Goal: Task Accomplishment & Management: Complete application form

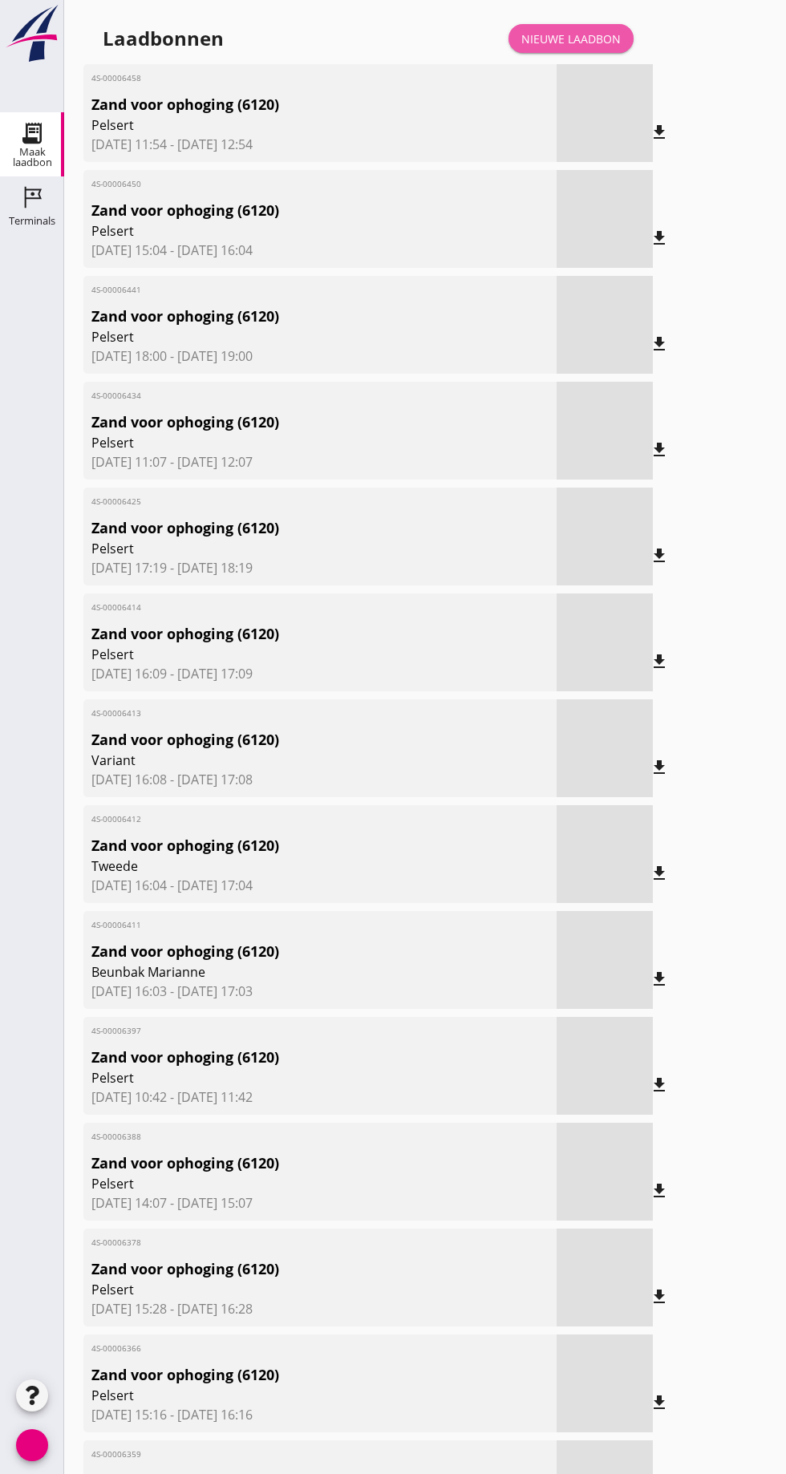
click at [577, 28] on link "Nieuwe laadbon" at bounding box center [570, 38] width 125 height 29
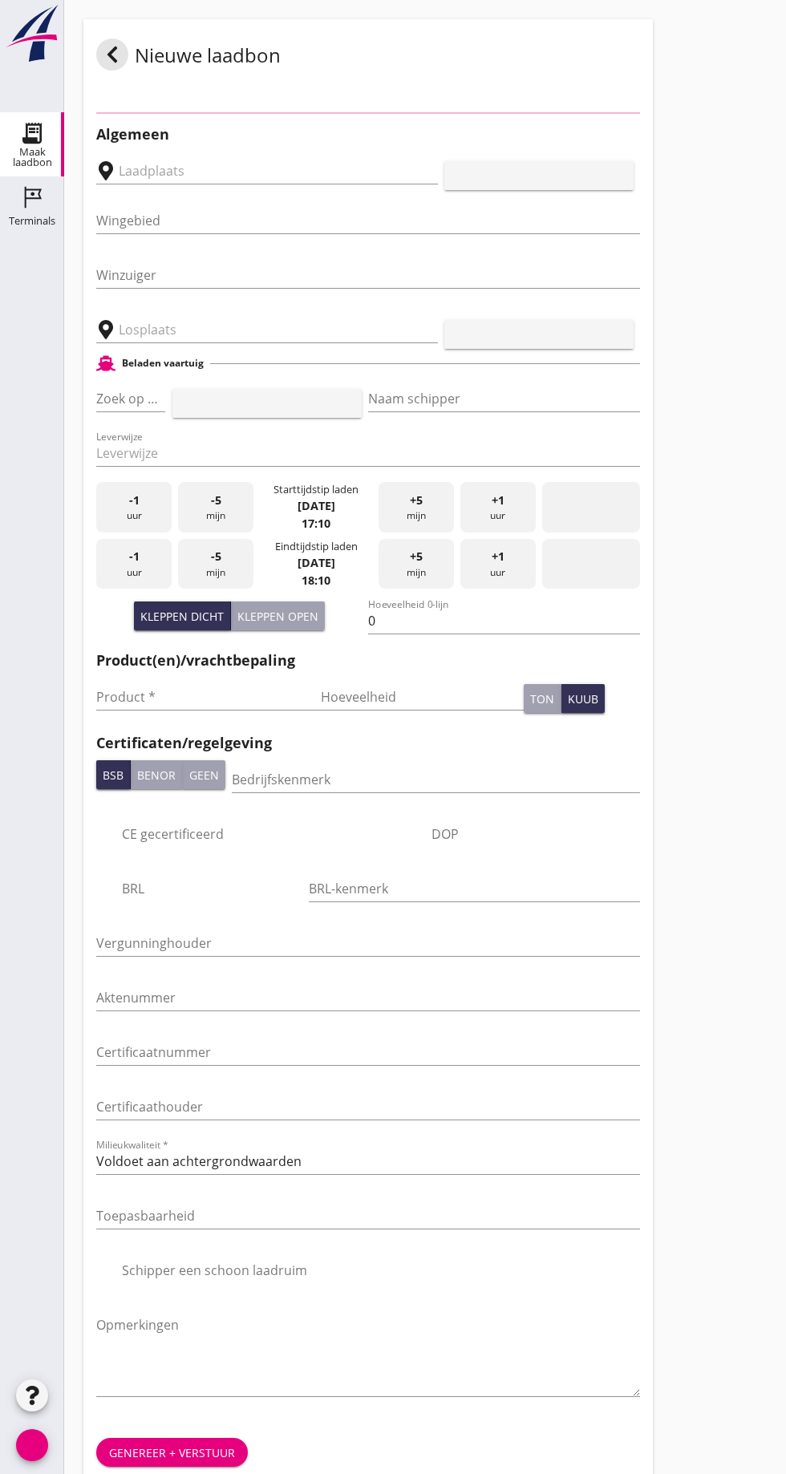
click at [219, 219] on input "Wingebied" at bounding box center [356, 221] width 521 height 26
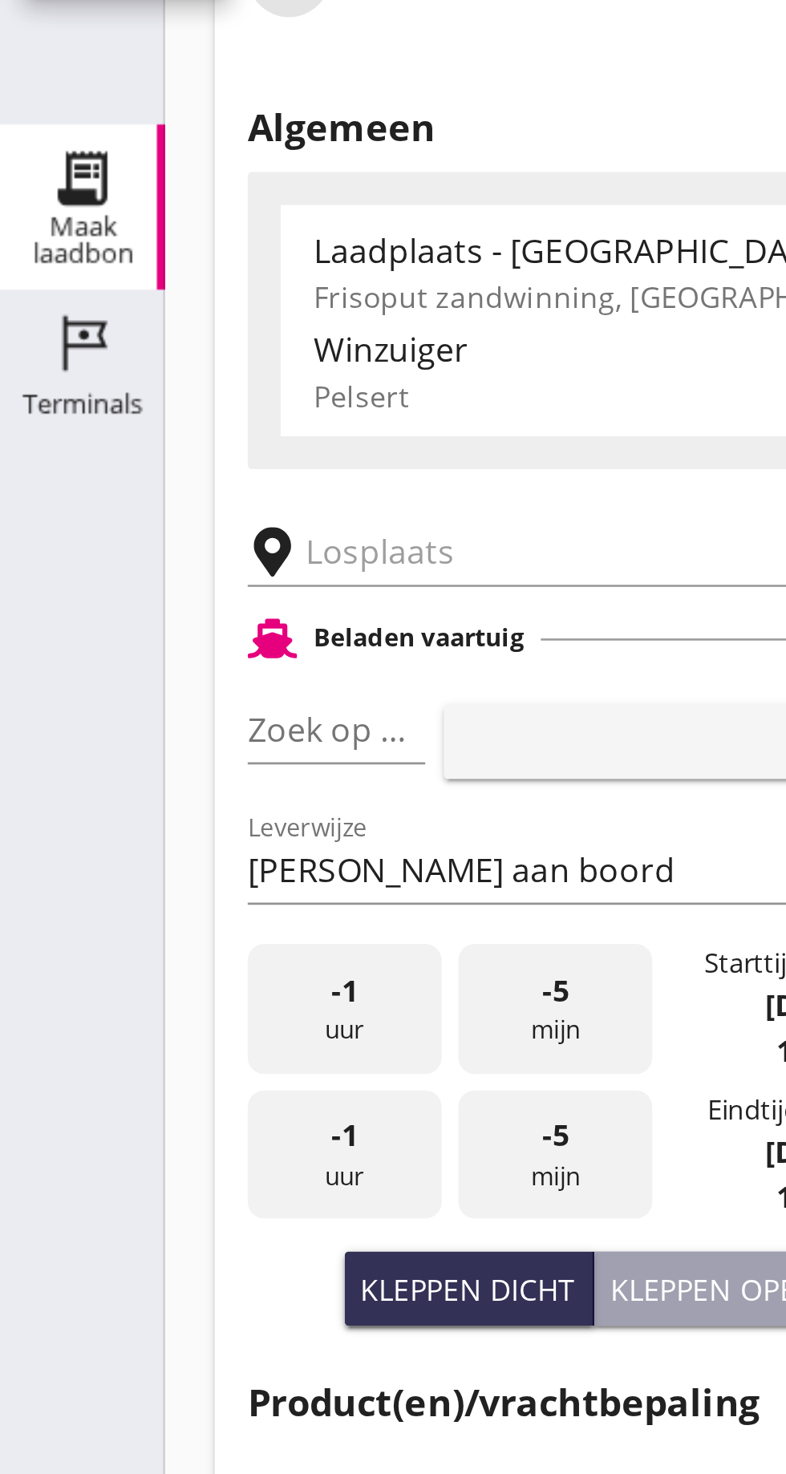
click at [145, 277] on input "text" at bounding box center [256, 278] width 274 height 26
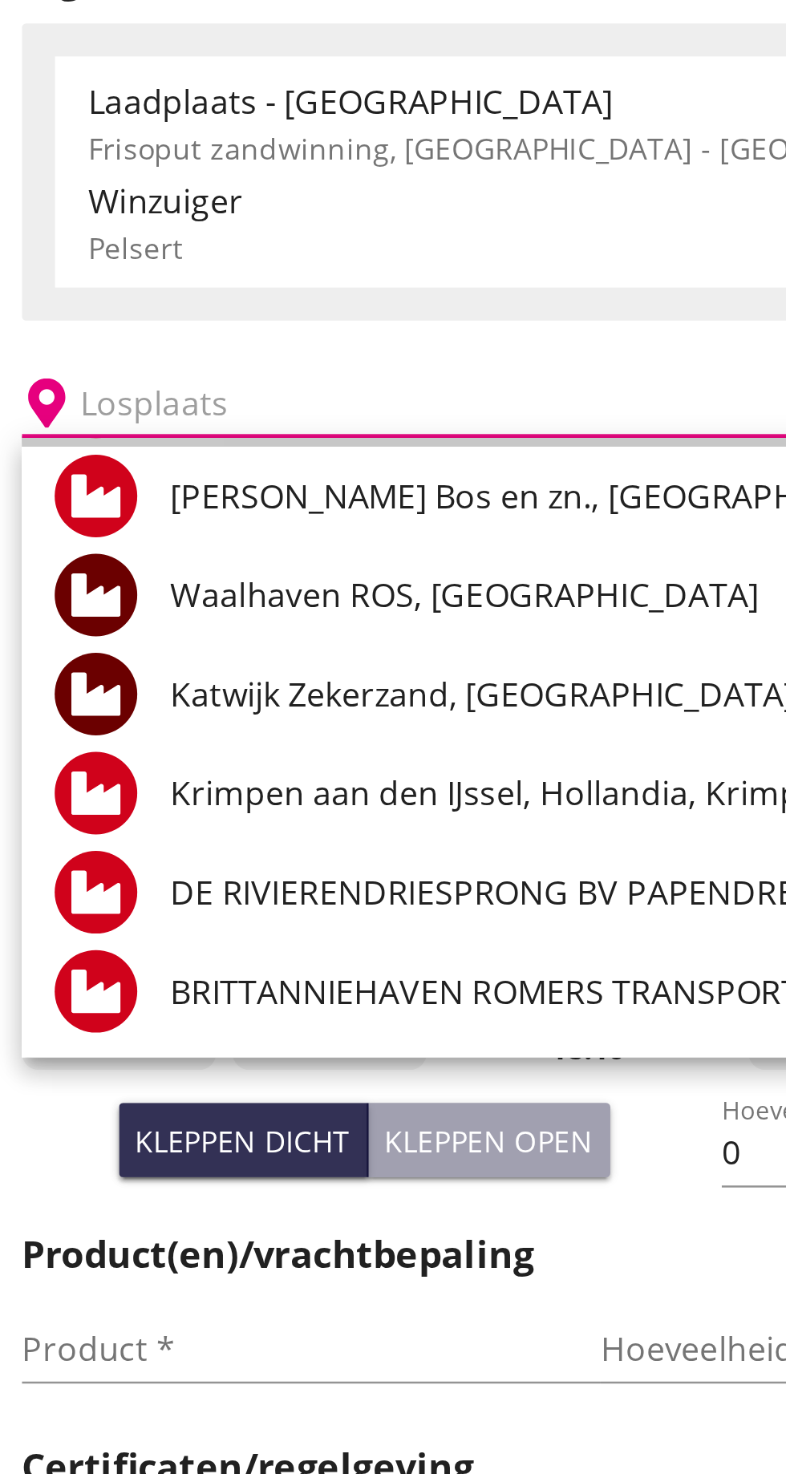
scroll to position [79, 0]
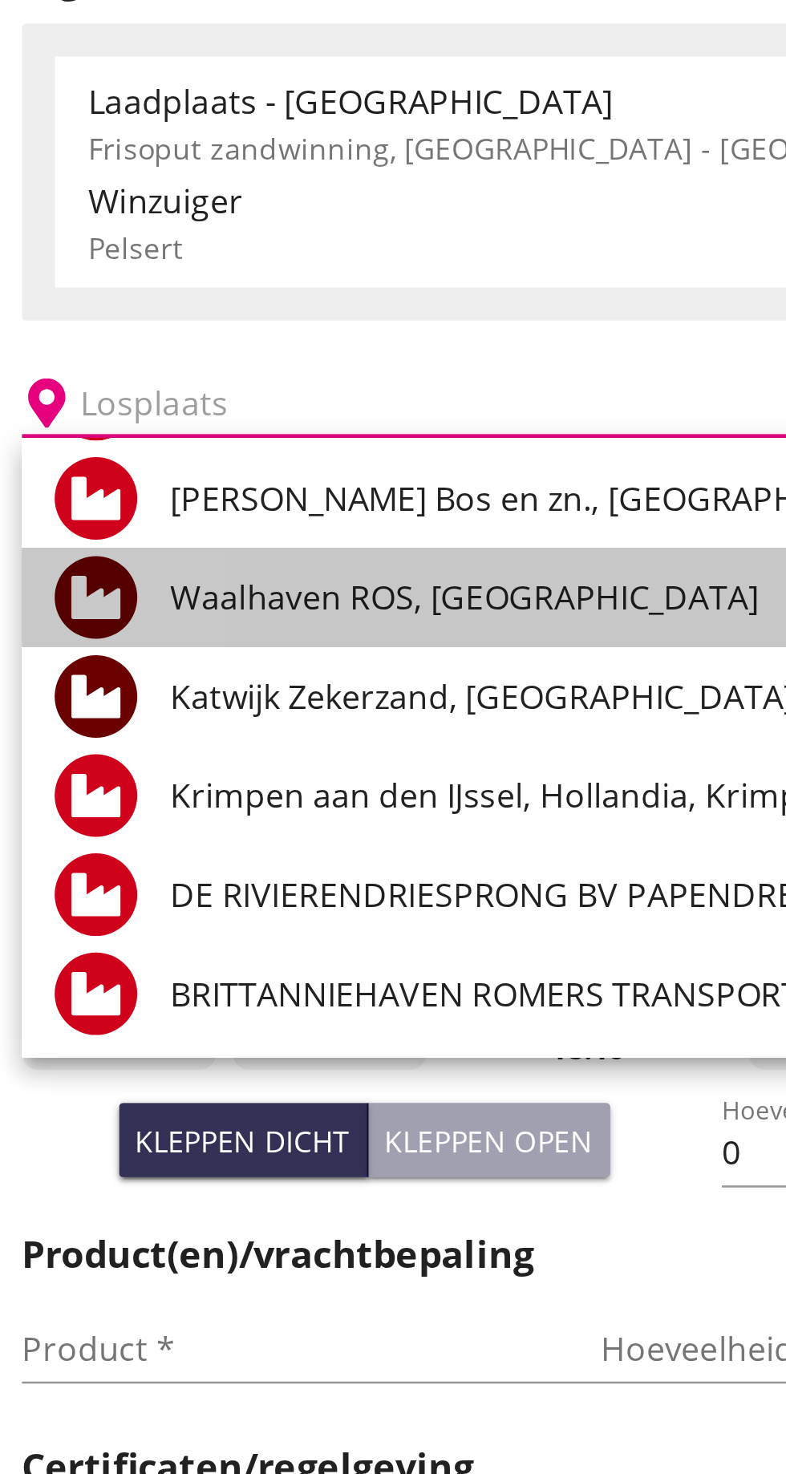
click at [246, 363] on div "Waalhaven ROS, [GEOGRAPHIC_DATA]" at bounding box center [373, 353] width 439 height 19
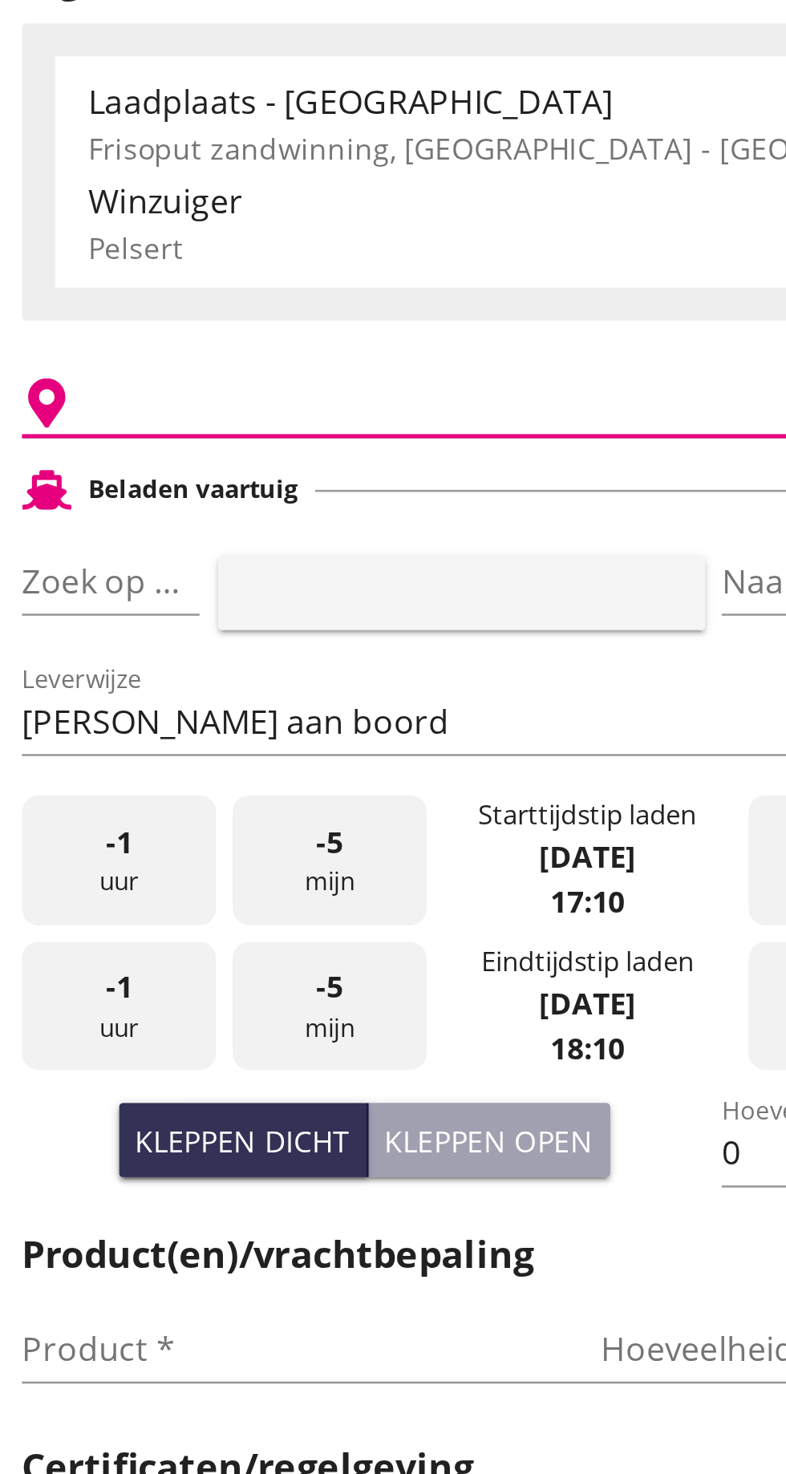
type input "Waalhaven ROS, [GEOGRAPHIC_DATA]"
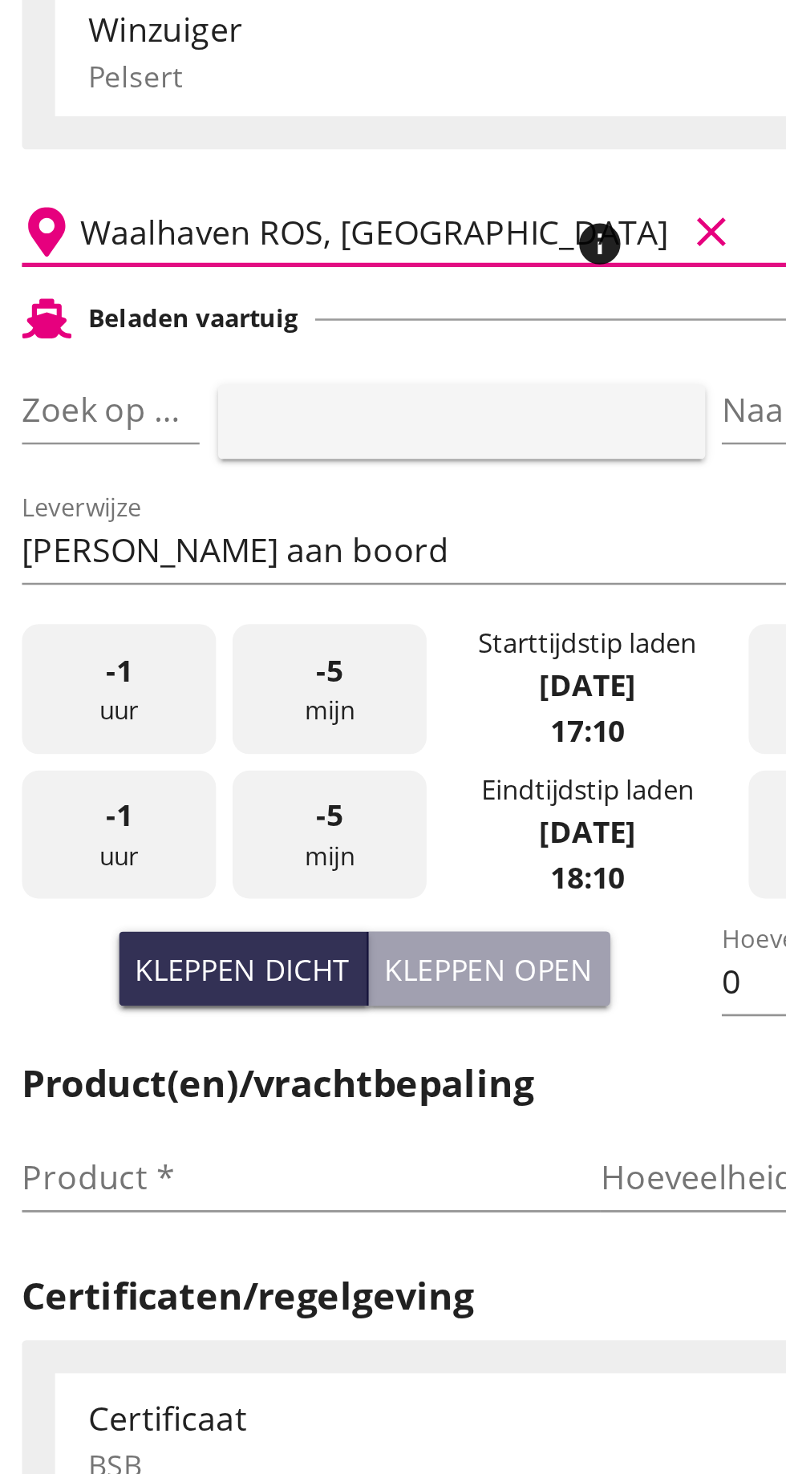
click at [148, 350] on font "pijl_drop_down" at bounding box center [155, 347] width 269 height 19
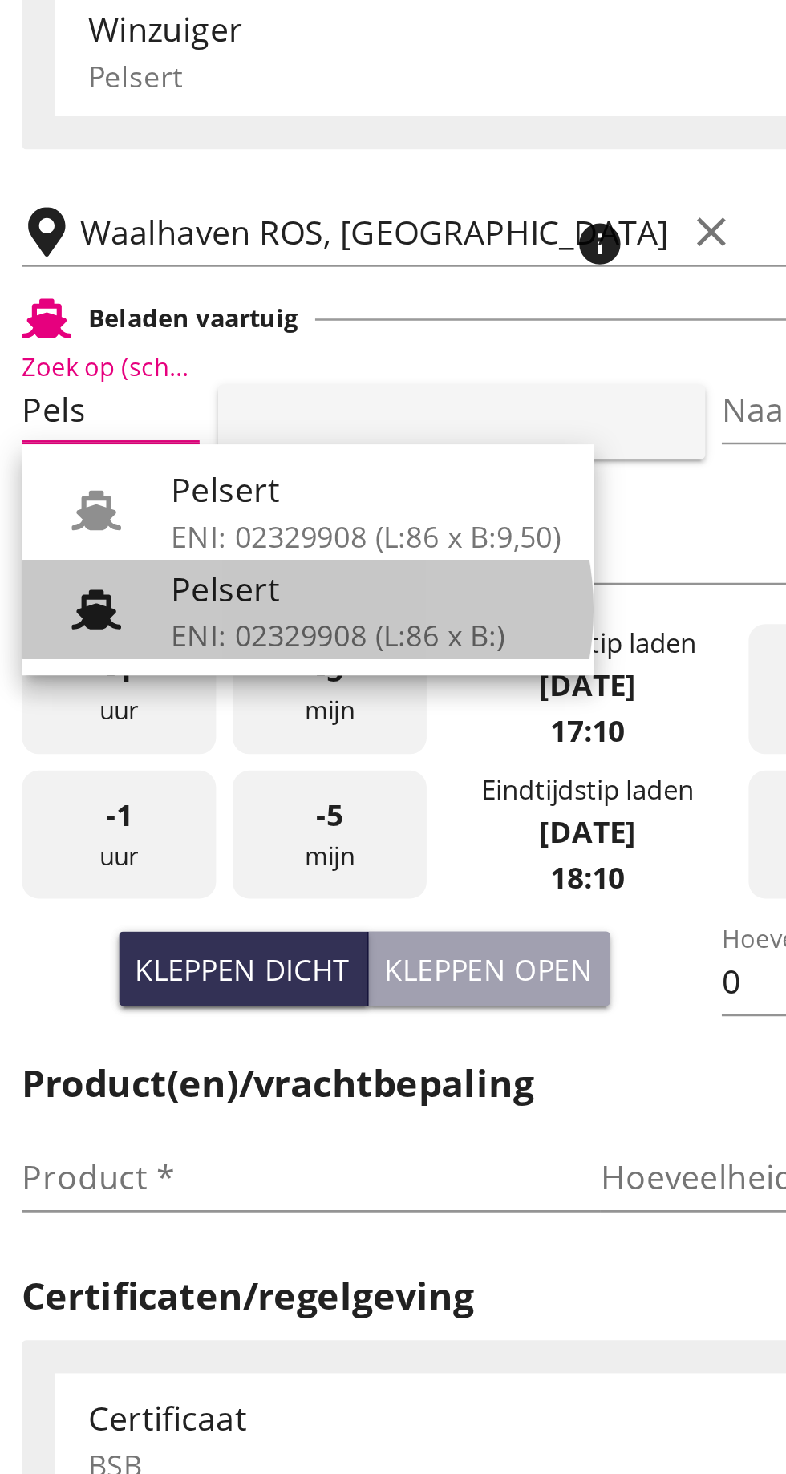
click at [196, 435] on font "ENI: 02329908 (L:86 x B:)" at bounding box center [219, 434] width 130 height 15
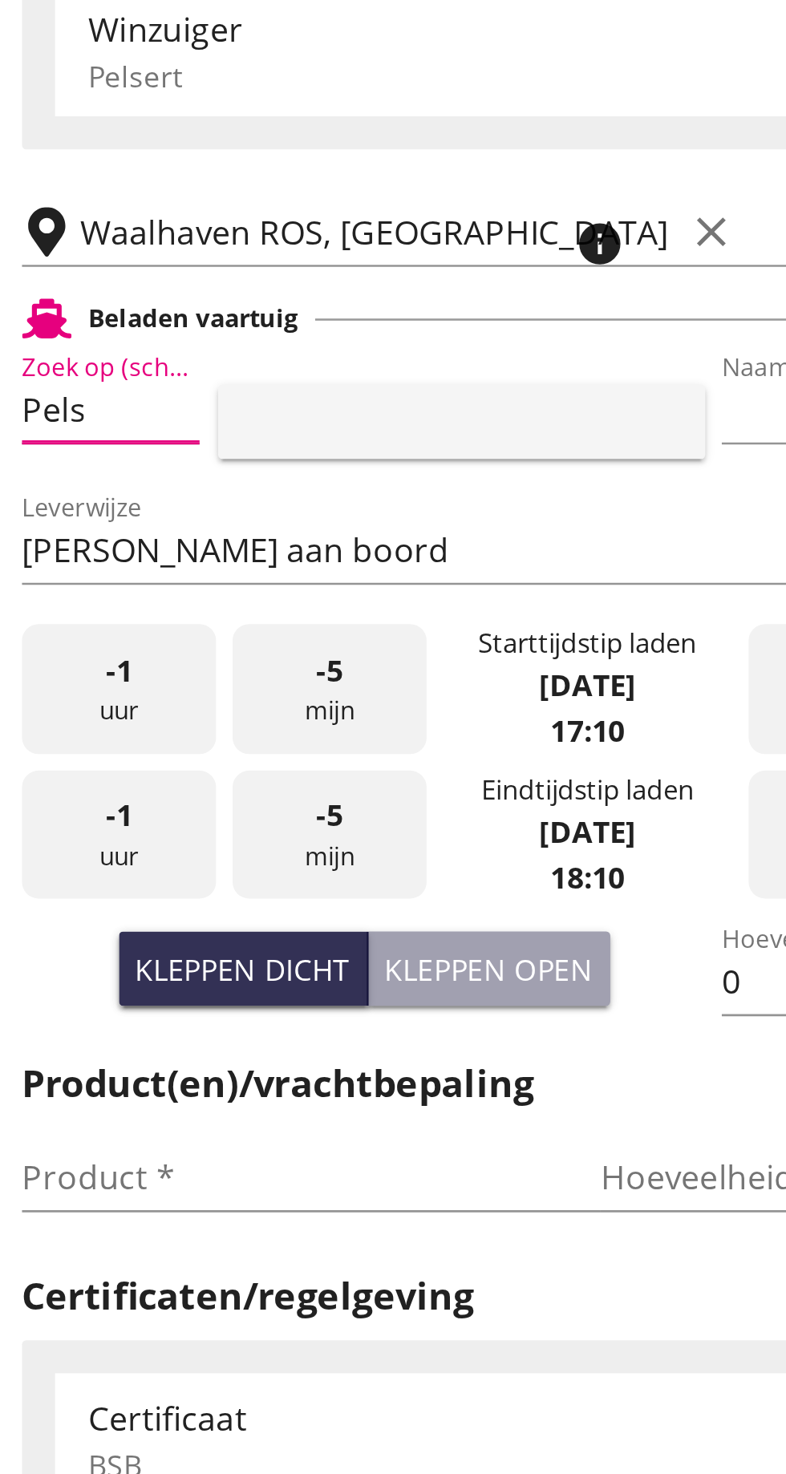
type input "Pelsert"
type input "[PERSON_NAME]"
type input "1087"
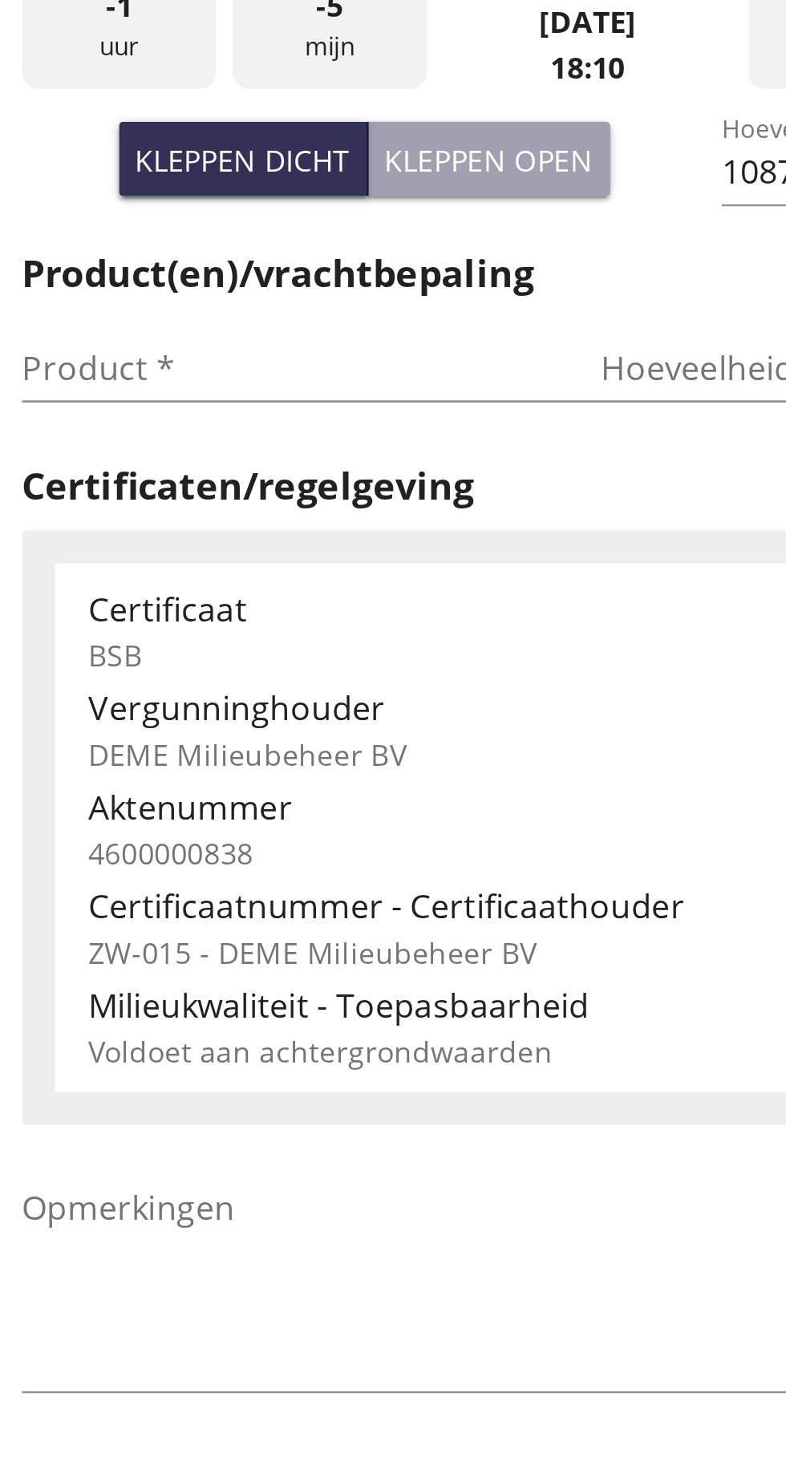
type input "Pelsert"
click at [115, 643] on input "Product *" at bounding box center [197, 646] width 202 height 26
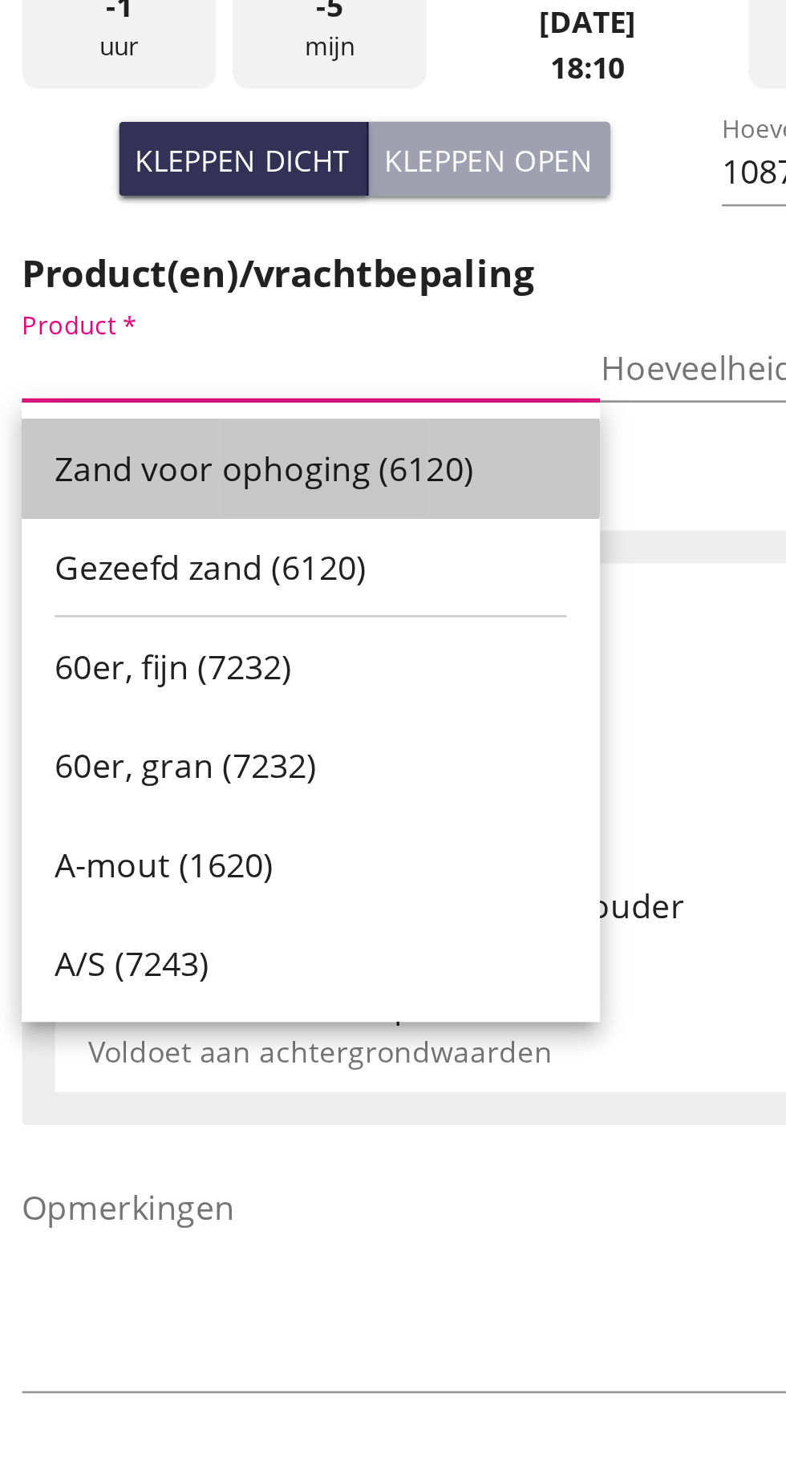
click at [228, 695] on div "Zand voor ophoging (6120)" at bounding box center [208, 685] width 199 height 38
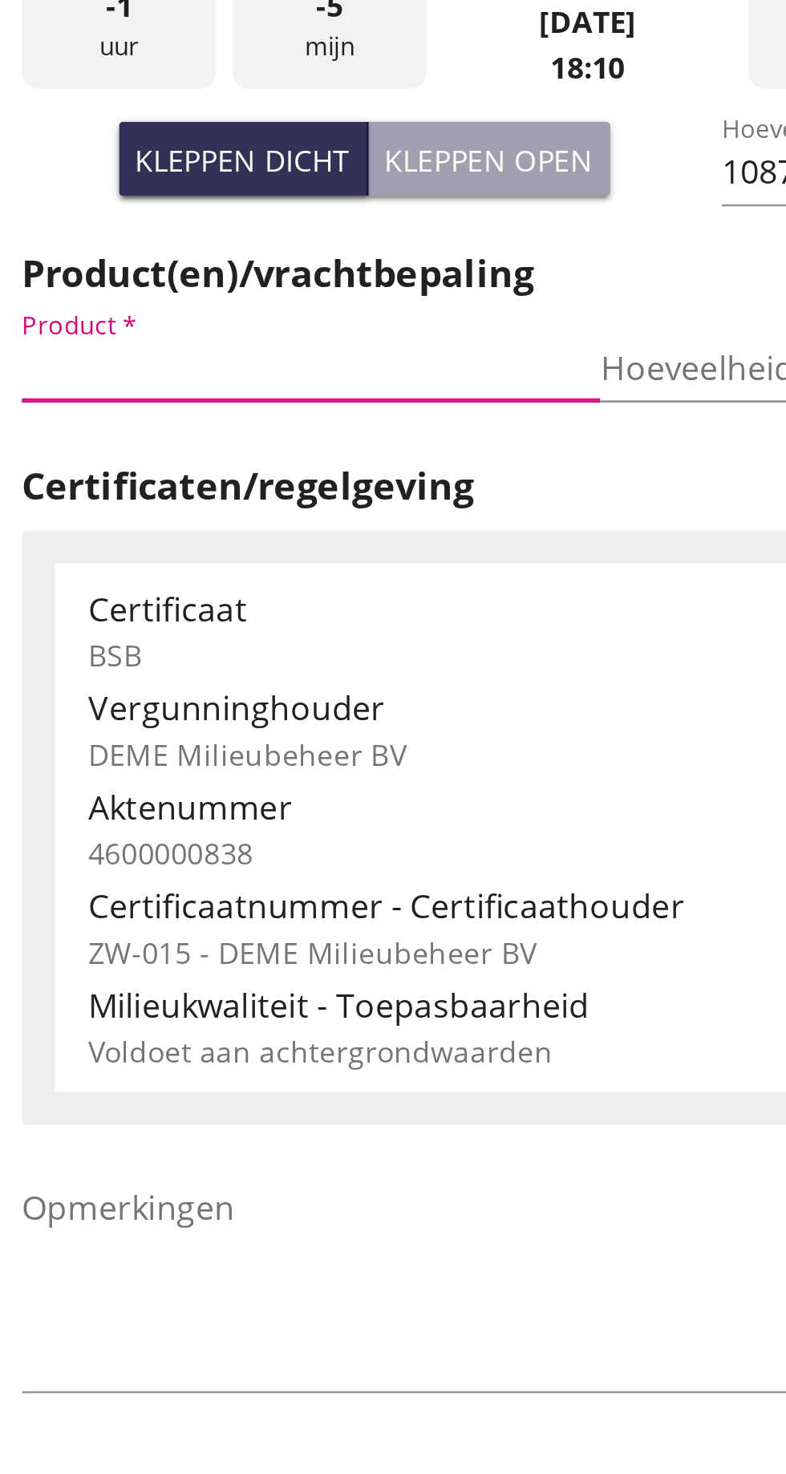
type input "Zand voor ophoging (6120)"
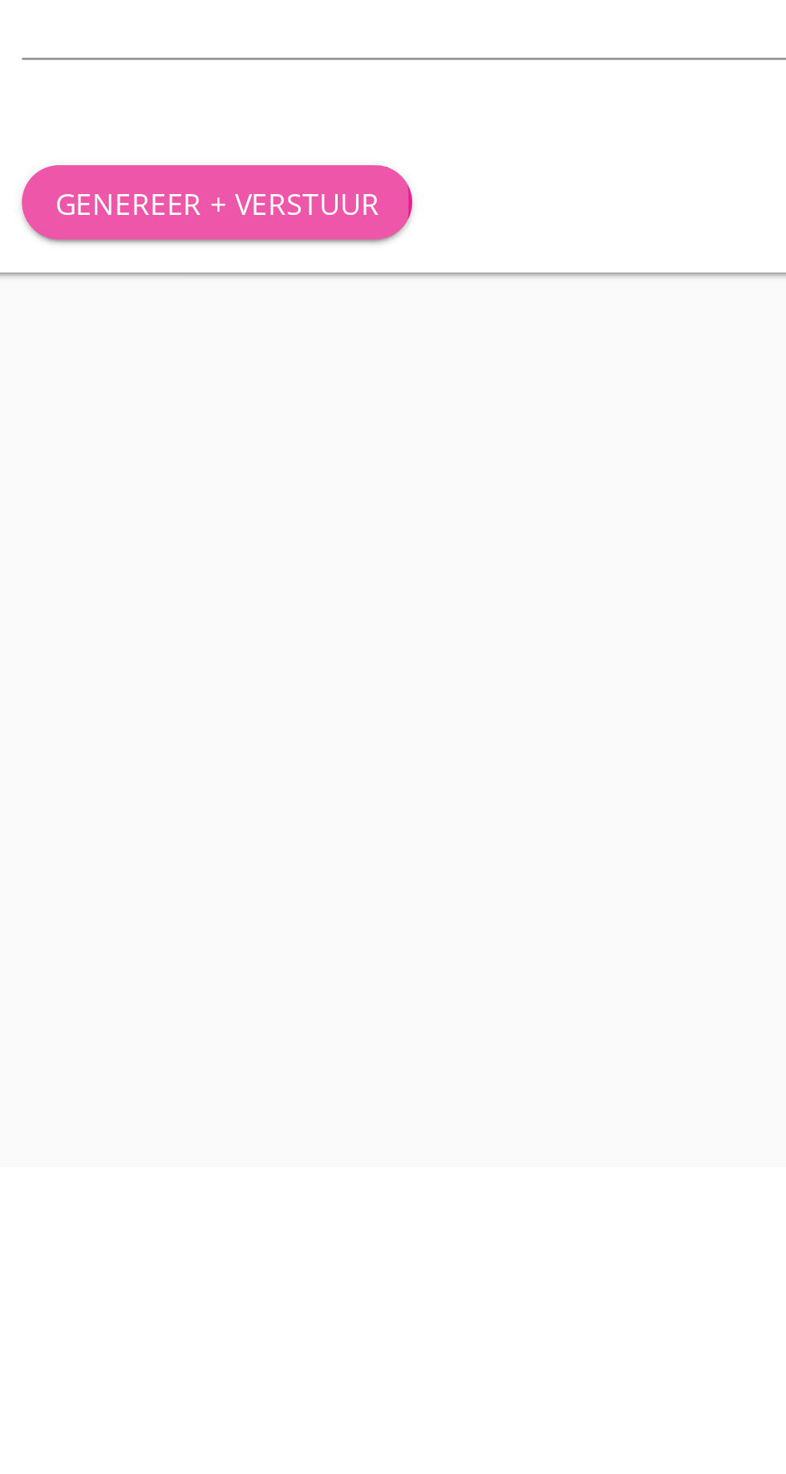
click at [195, 1101] on font "Genereer + verstuur" at bounding box center [172, 1099] width 126 height 15
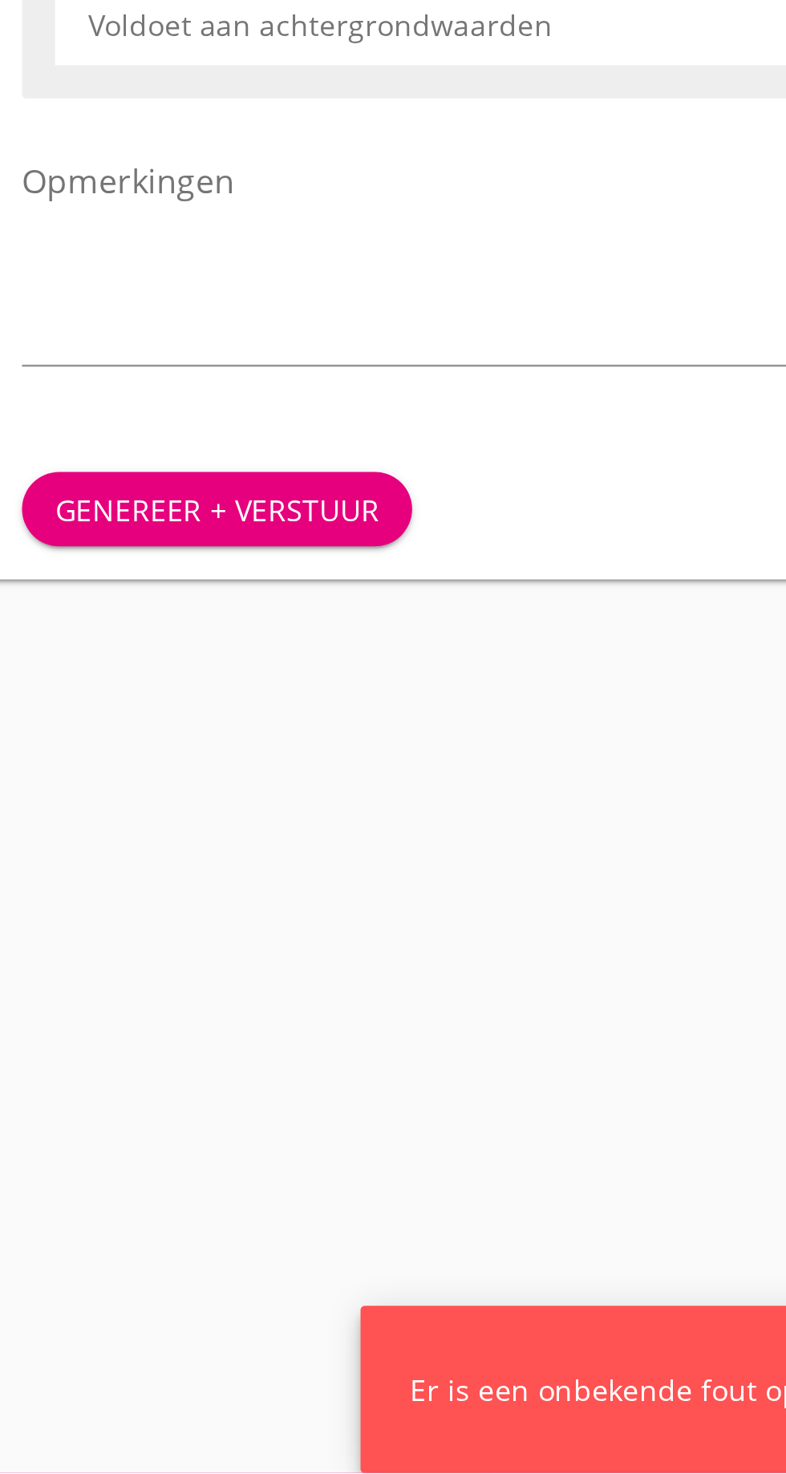
scroll to position [0, 0]
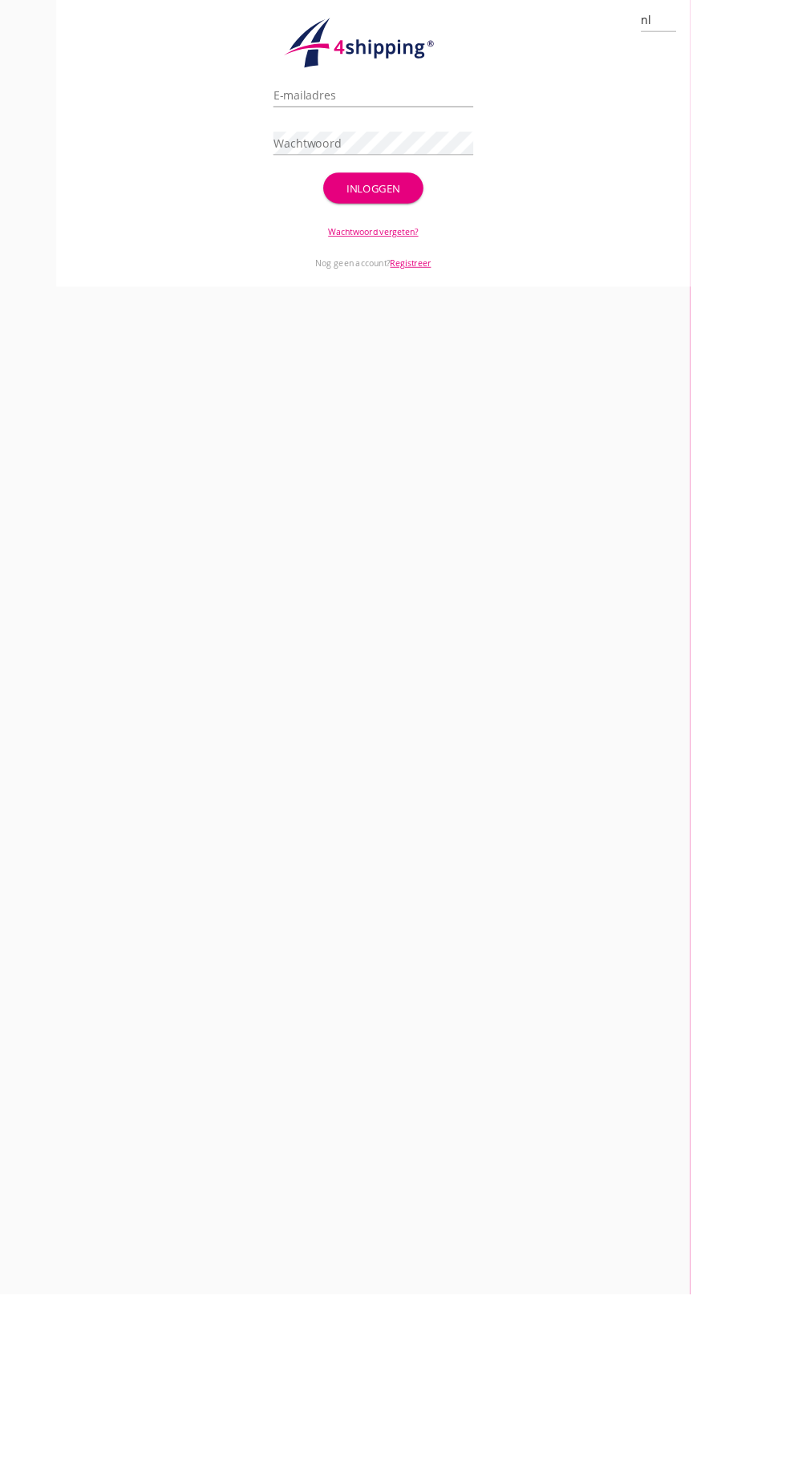
click at [391, 114] on input "E-mailadres" at bounding box center [425, 108] width 228 height 26
type input "pelsert@live.nl"
click at [368, 196] on button "Inloggen" at bounding box center [425, 213] width 114 height 35
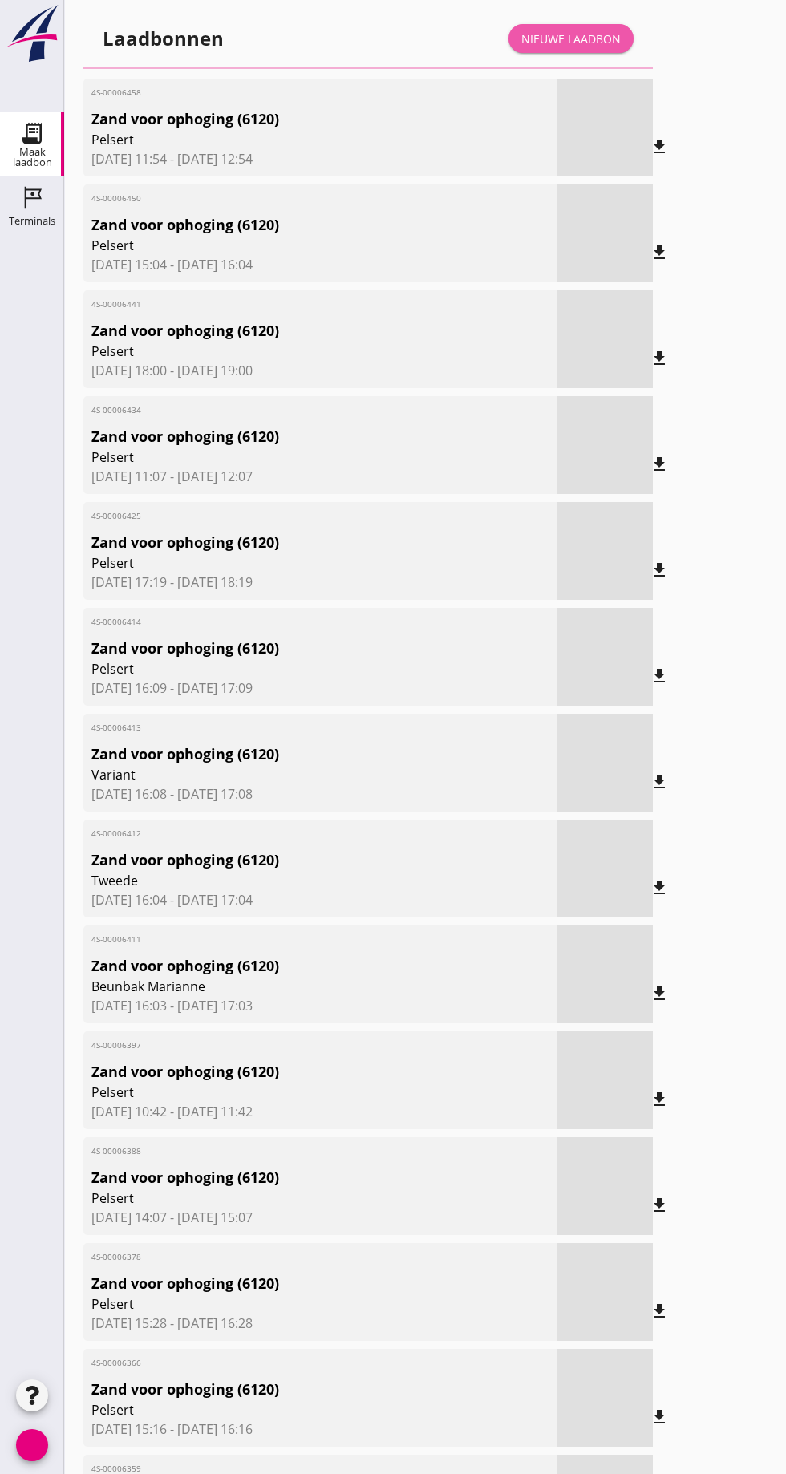
click at [585, 28] on link "Nieuwe laadbon" at bounding box center [570, 38] width 125 height 29
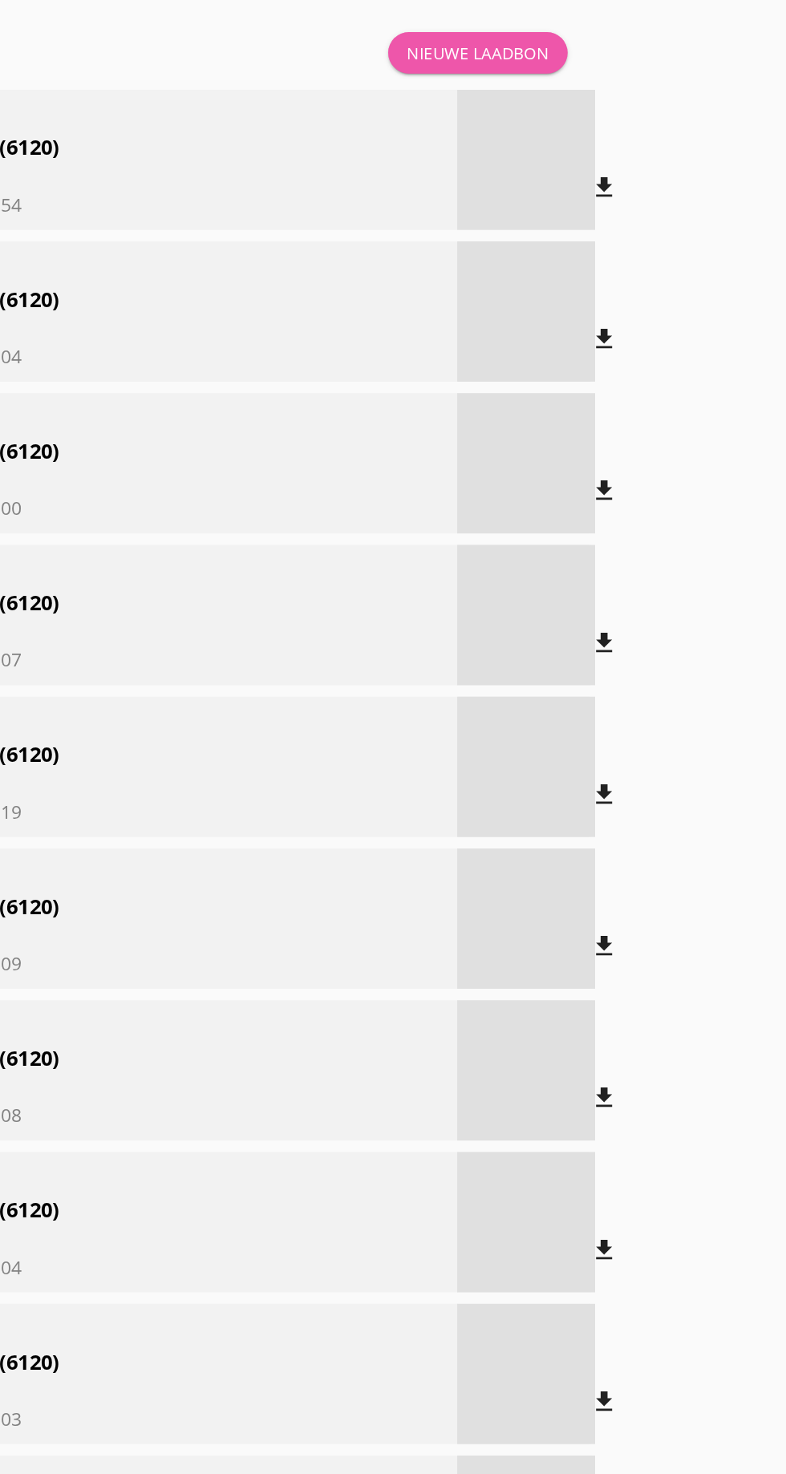
click at [585, 40] on font "Nieuwe laadbon" at bounding box center [570, 38] width 99 height 15
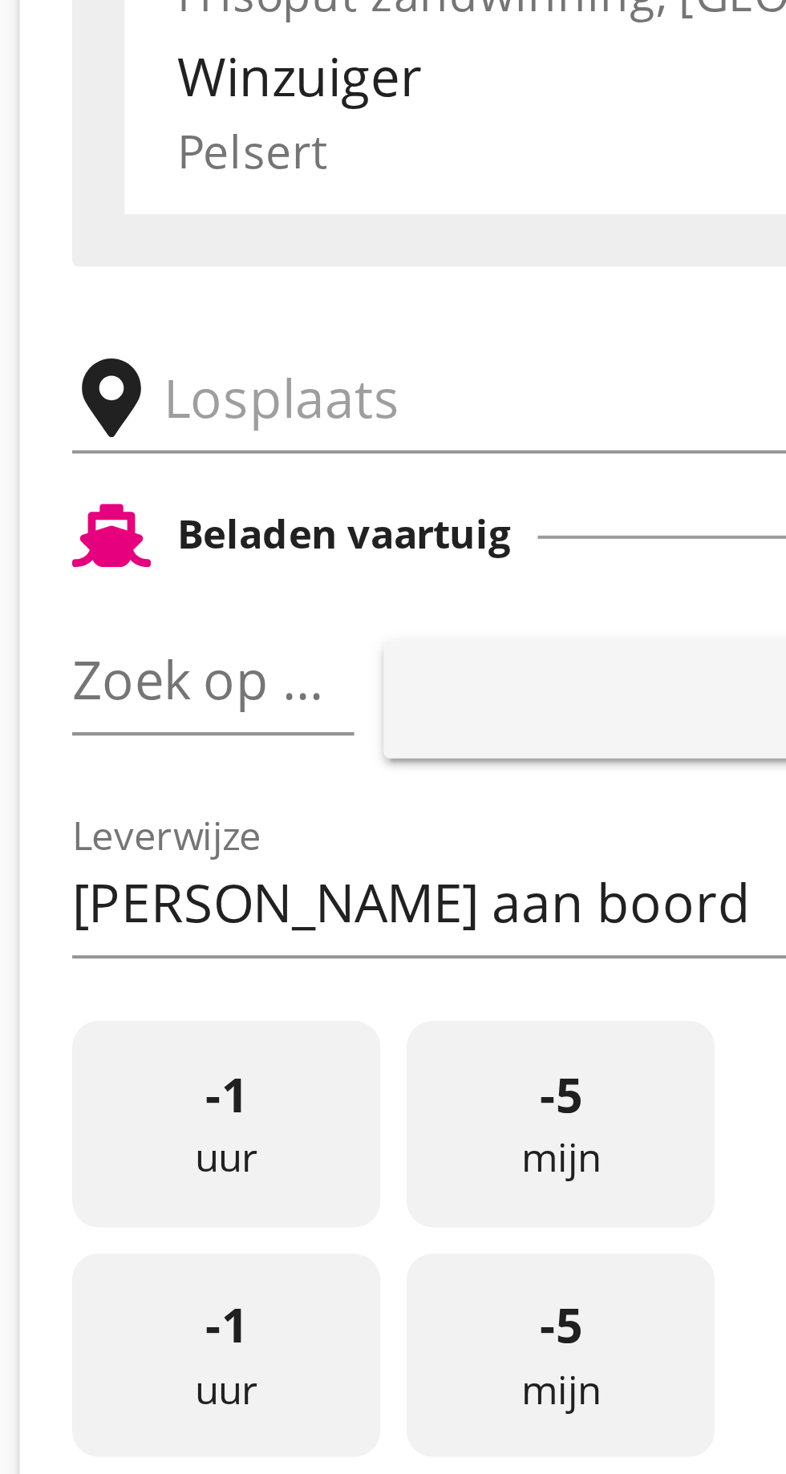
click at [137, 280] on input "text" at bounding box center [256, 278] width 274 height 26
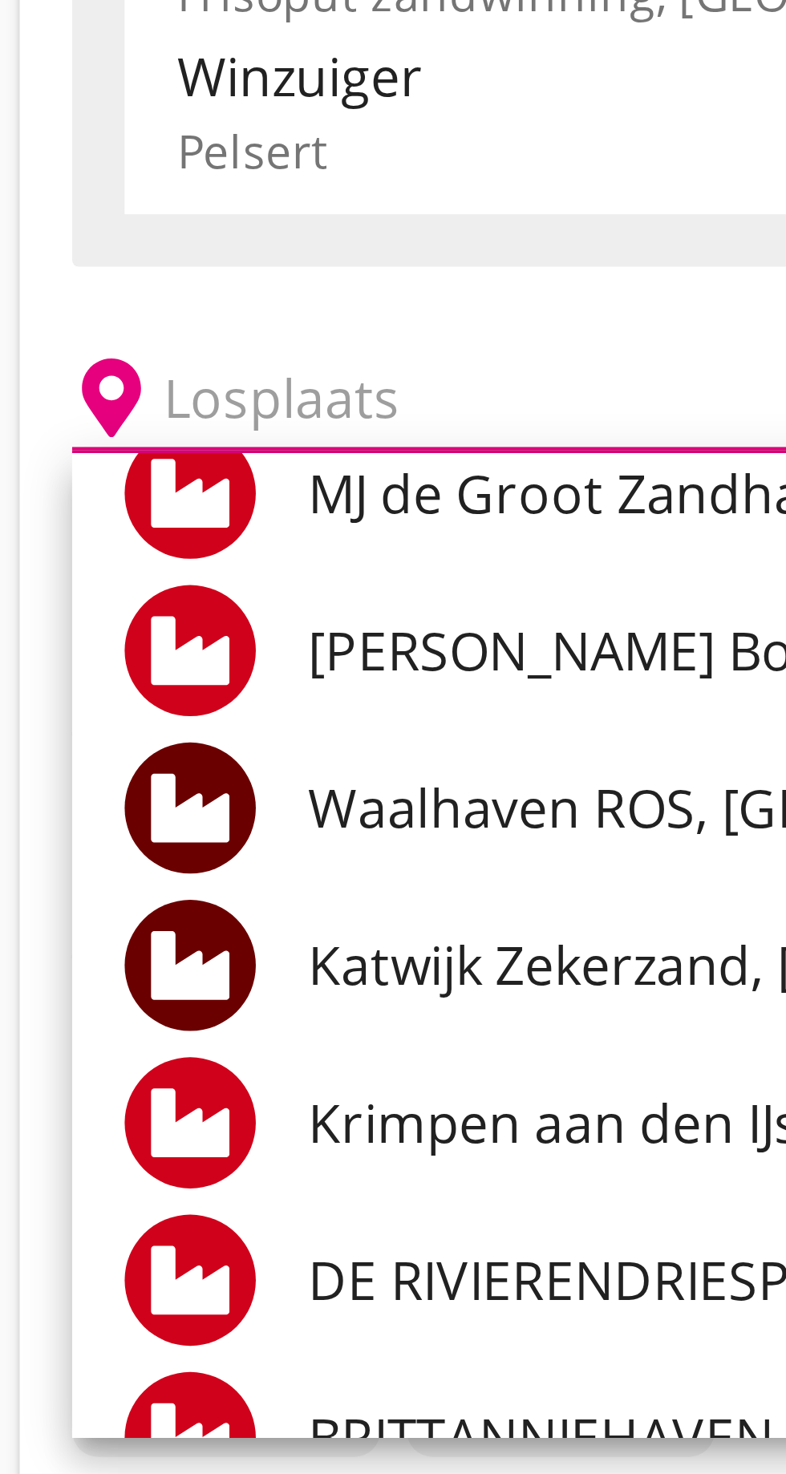
scroll to position [80, 0]
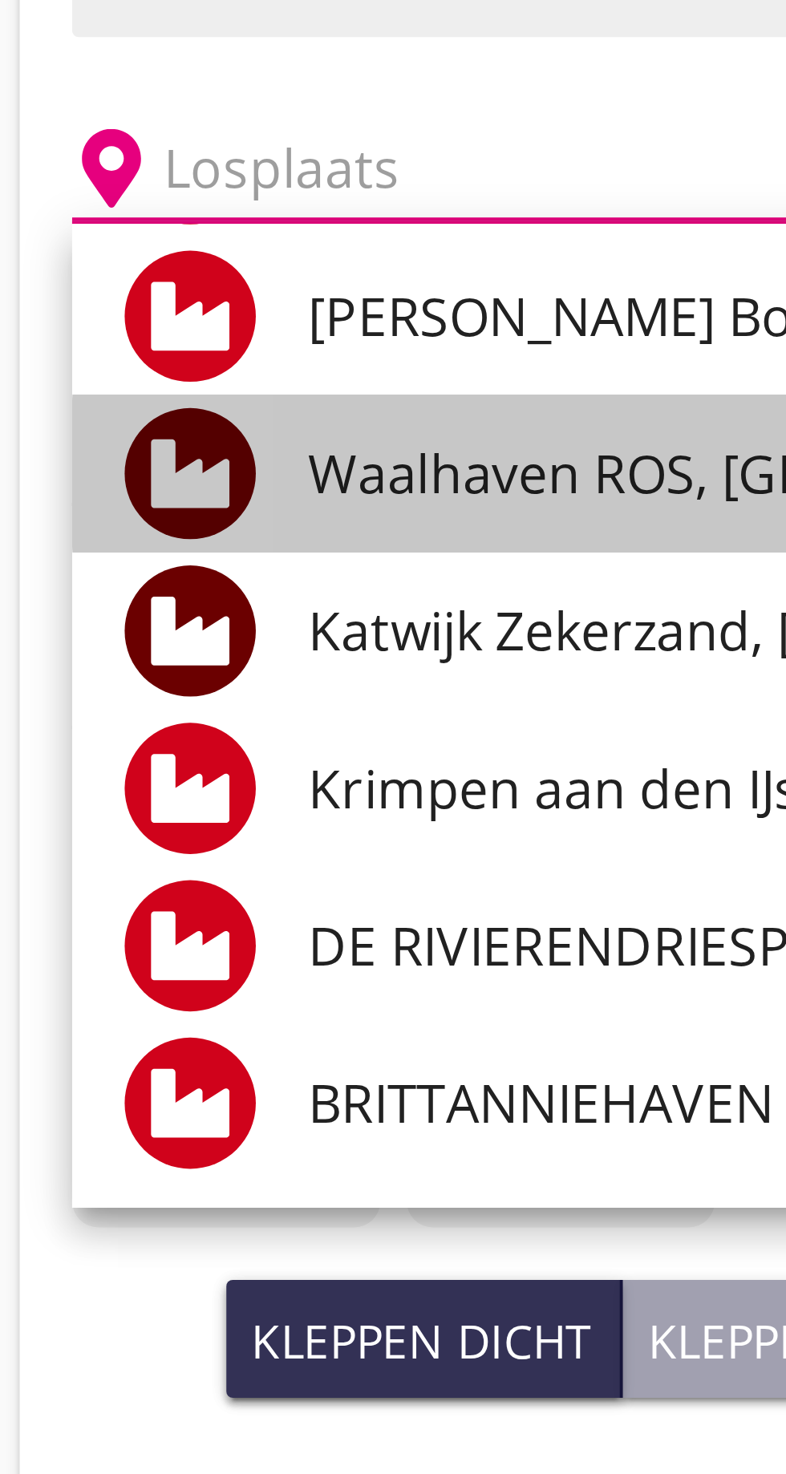
click at [213, 352] on font "Waalhaven ROS, [GEOGRAPHIC_DATA]" at bounding box center [268, 353] width 229 height 18
type input "Waalhaven ROS, [GEOGRAPHIC_DATA]"
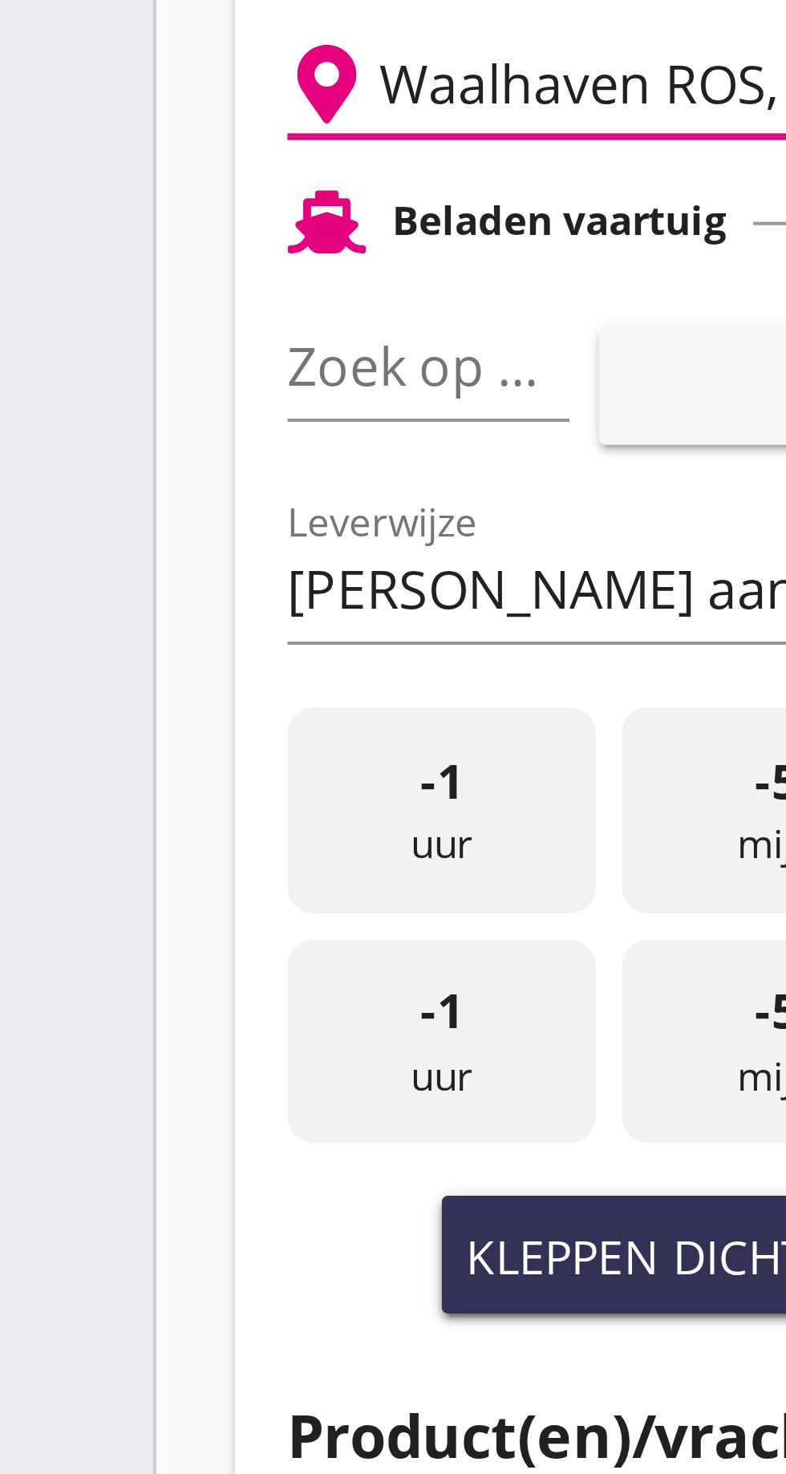
click at [133, 353] on font "pijl_drop_down" at bounding box center [155, 347] width 269 height 19
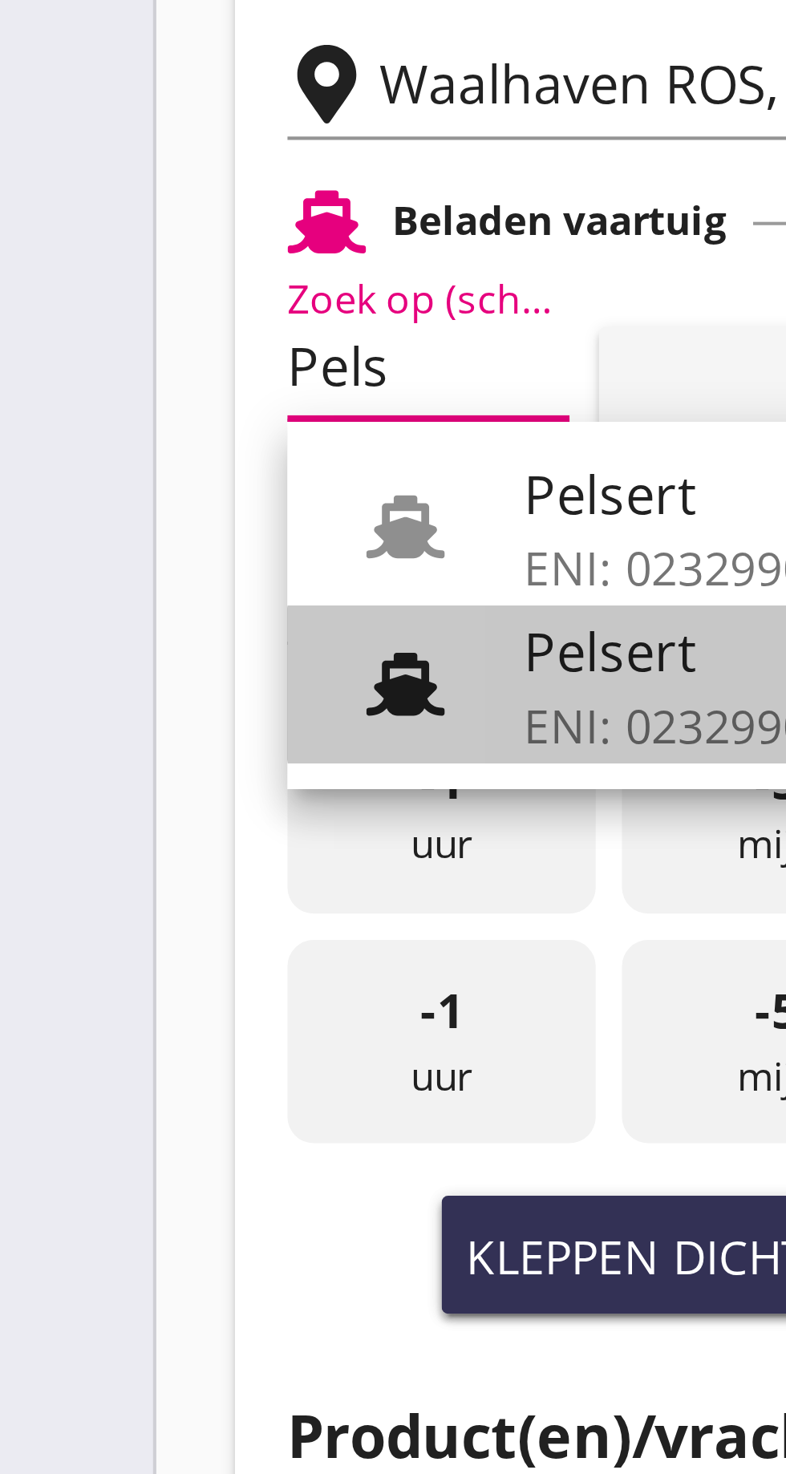
click at [171, 420] on font "Pelsert" at bounding box center [175, 417] width 43 height 18
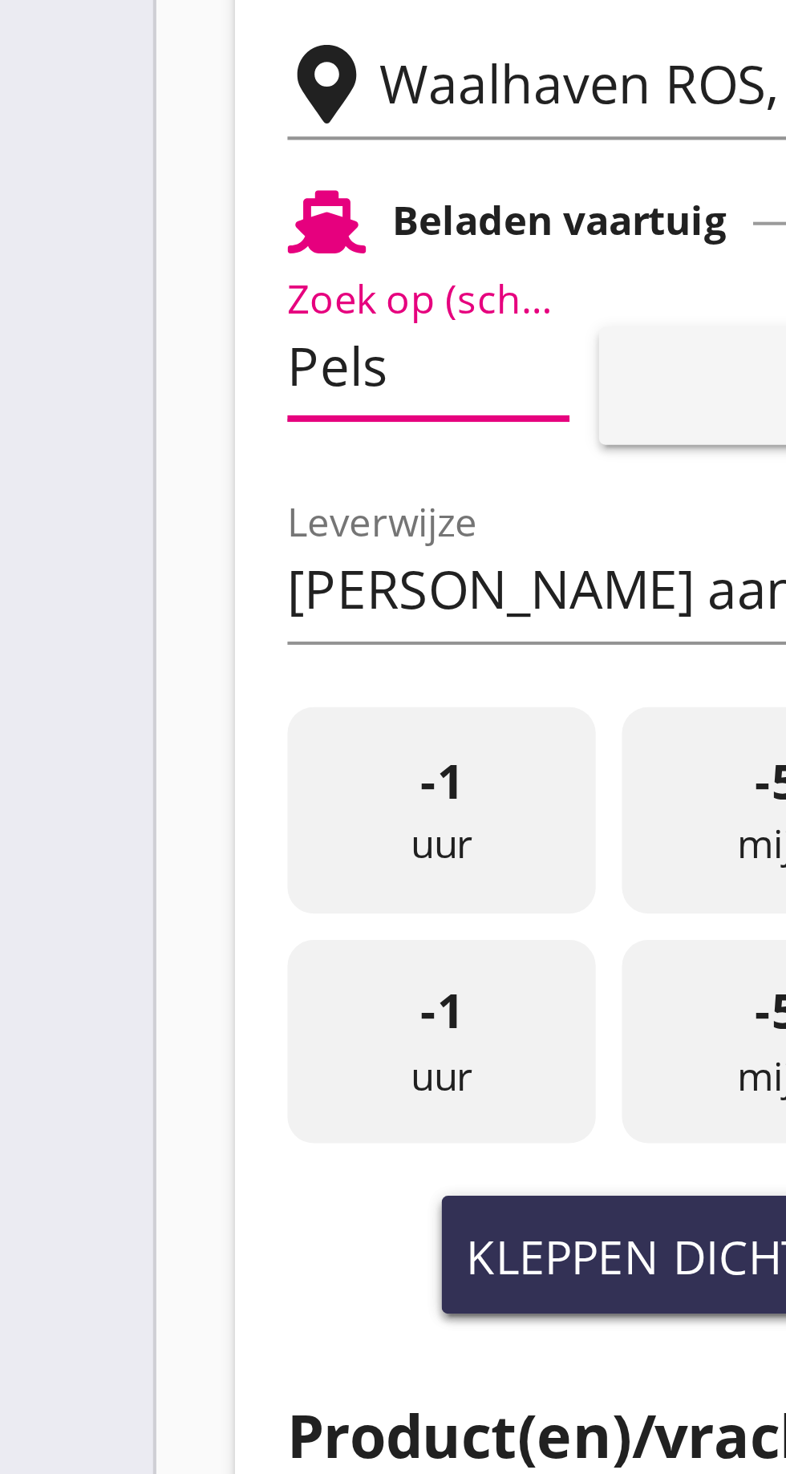
type input "Pelsert"
type input "[PERSON_NAME]"
type input "1087"
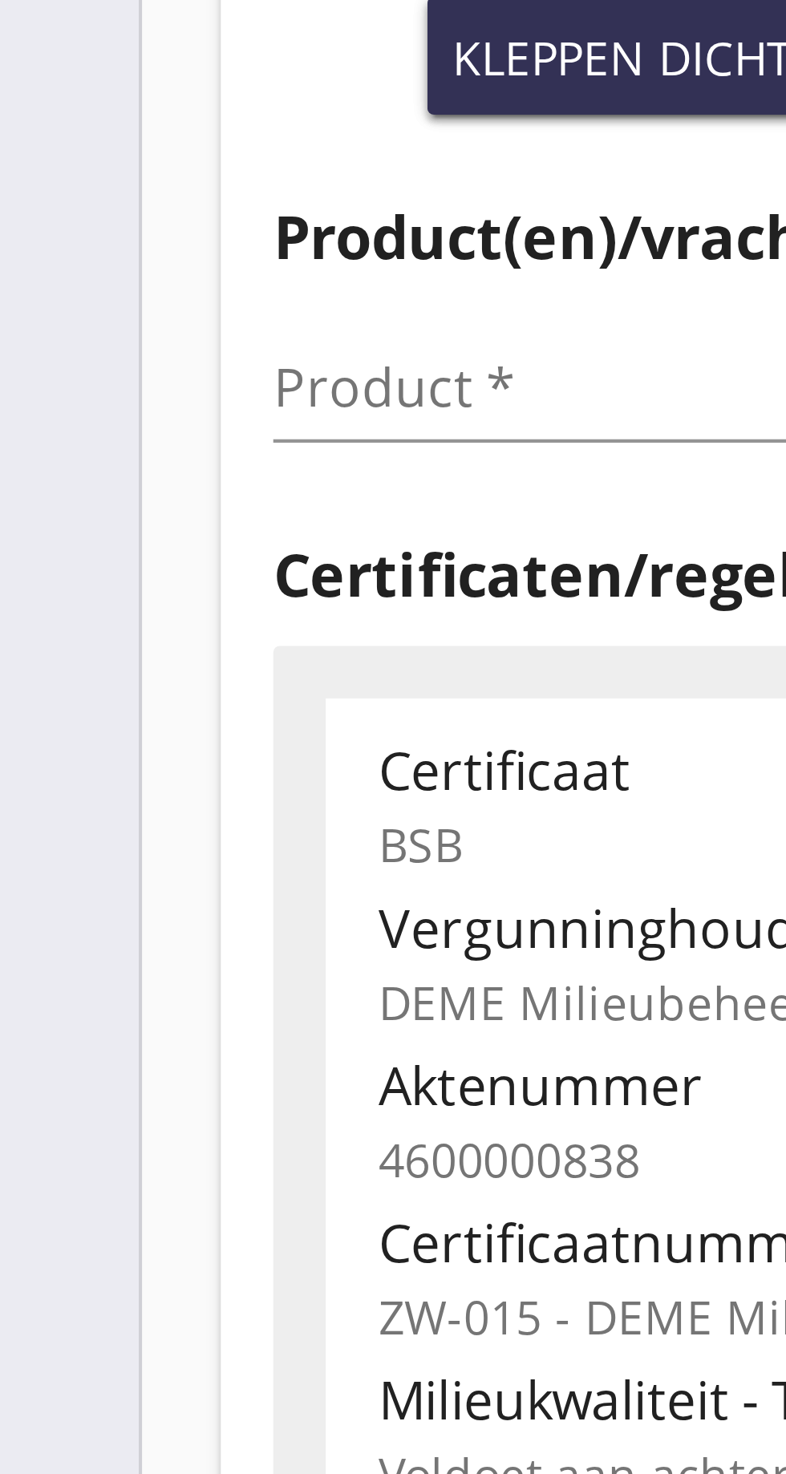
type input "Pelsert"
click at [132, 646] on input "Product *" at bounding box center [197, 646] width 202 height 26
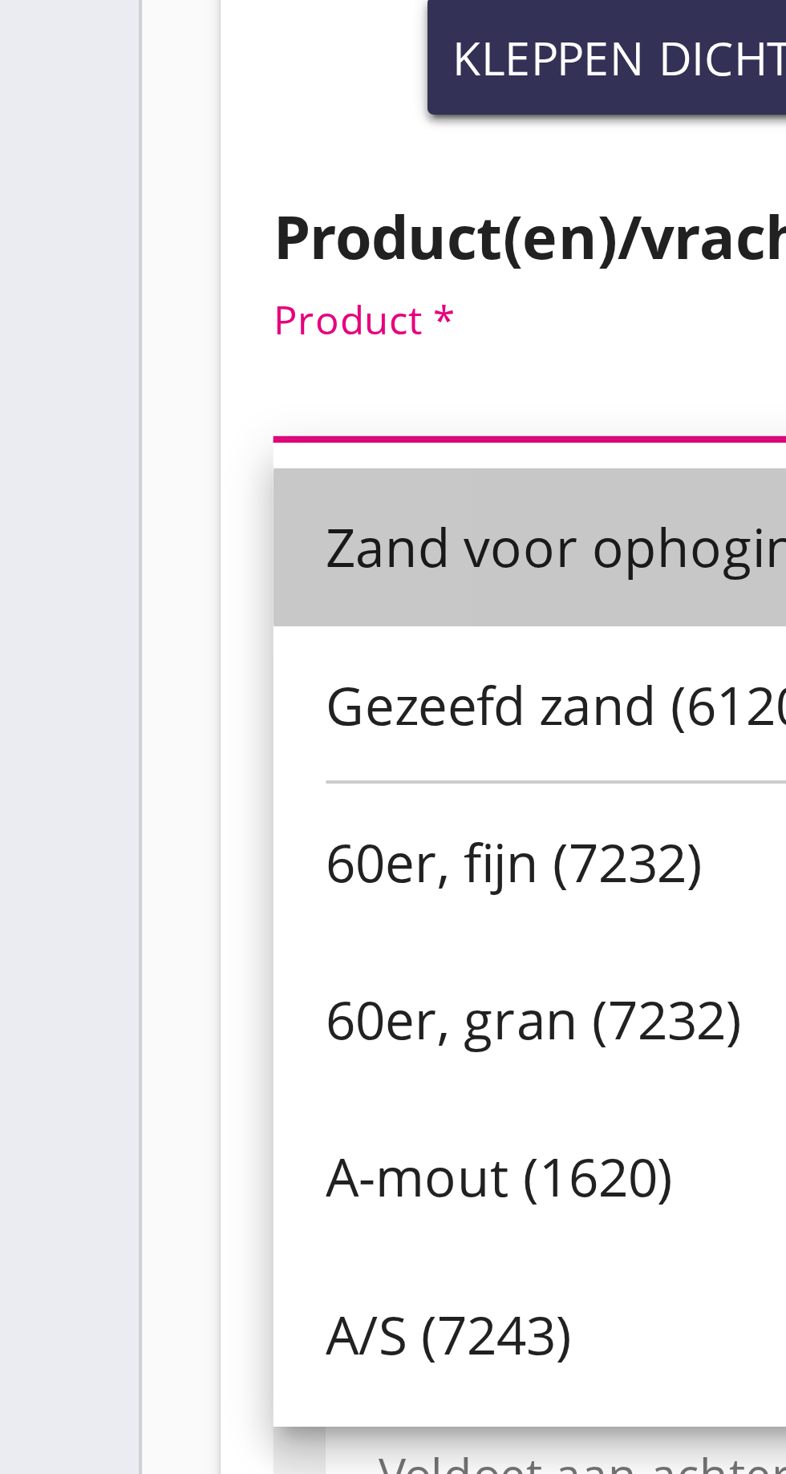
click at [172, 687] on font "Zand voor ophoging (6120)" at bounding box center [190, 685] width 163 height 18
type input "Zand voor ophoging (6120)"
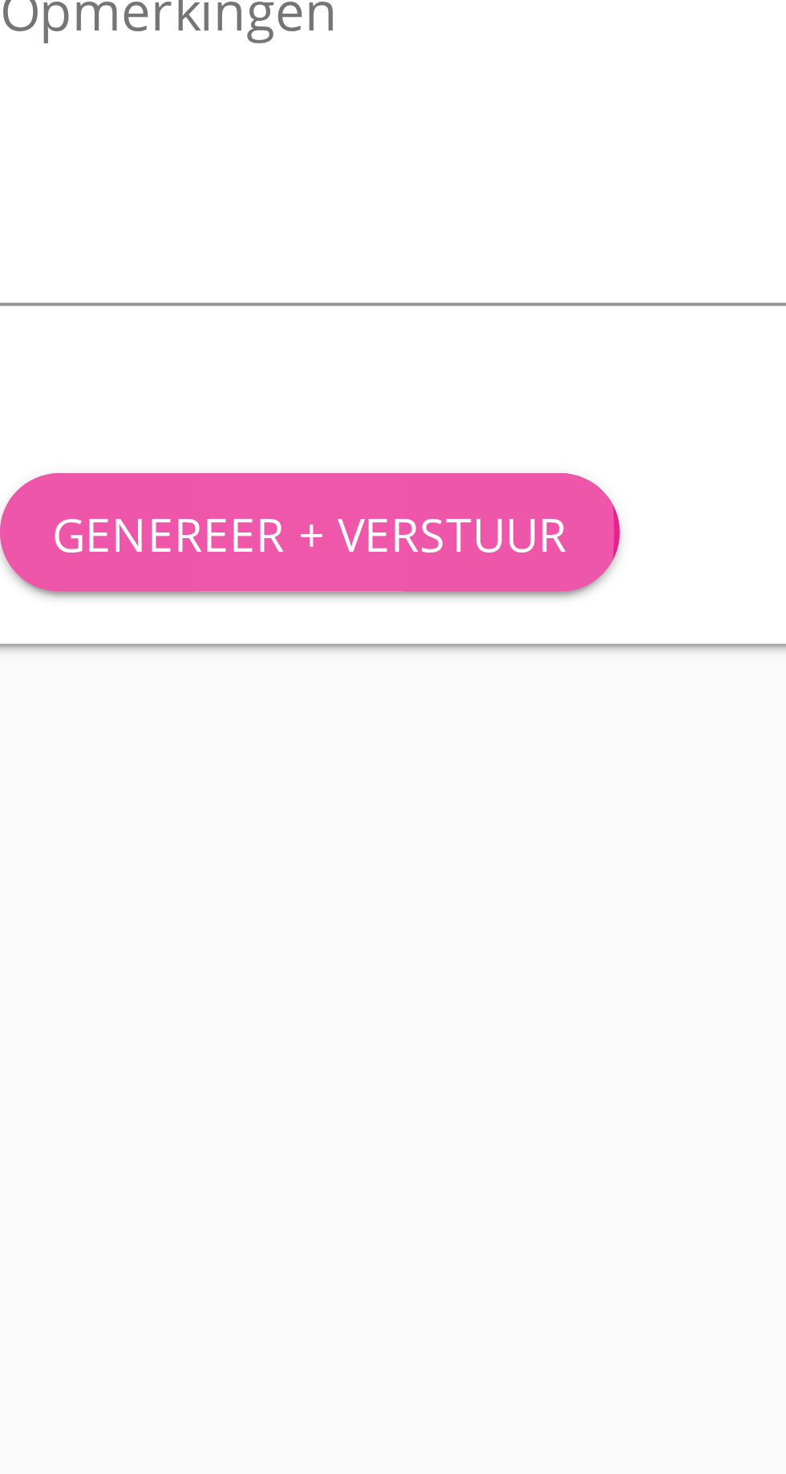
click at [182, 1104] on font "Genereer + verstuur" at bounding box center [172, 1099] width 126 height 15
